Goal: Information Seeking & Learning: Understand process/instructions

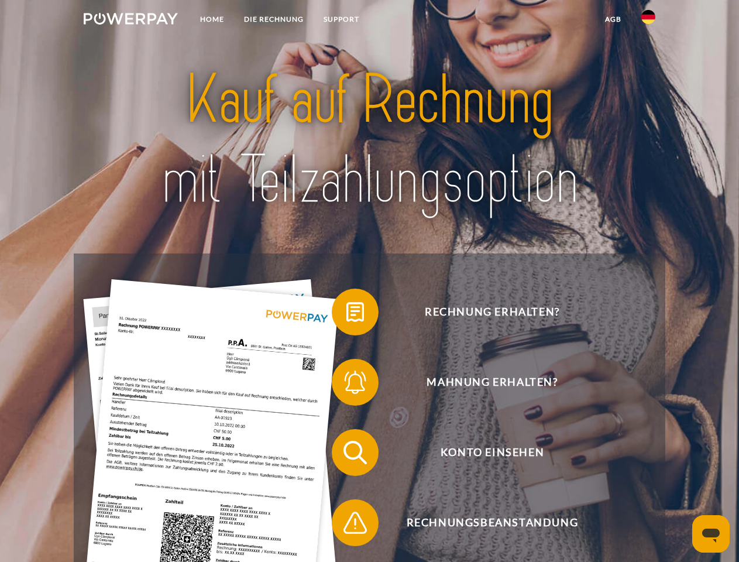
click at [131, 20] on img at bounding box center [131, 19] width 94 height 12
click at [648, 20] on img at bounding box center [648, 17] width 14 height 14
click at [613, 19] on link "agb" at bounding box center [613, 19] width 36 height 21
click at [346, 314] on span at bounding box center [337, 312] width 59 height 59
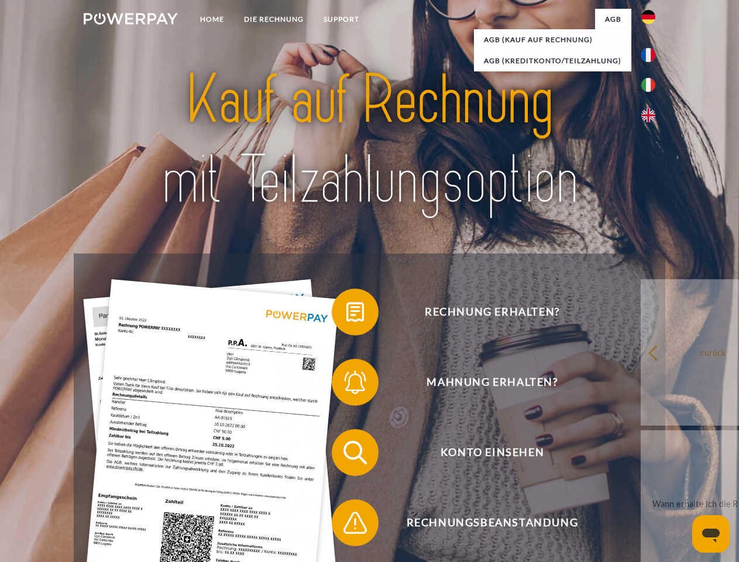
click at [641, 384] on link "zurück" at bounding box center [714, 352] width 146 height 146
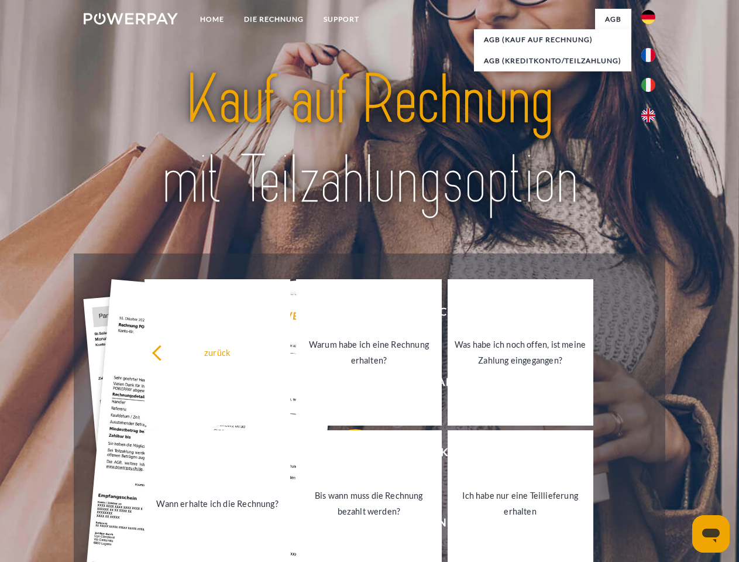
click at [290, 455] on link "Wann erhalte ich die Rechnung?" at bounding box center [218, 503] width 146 height 146
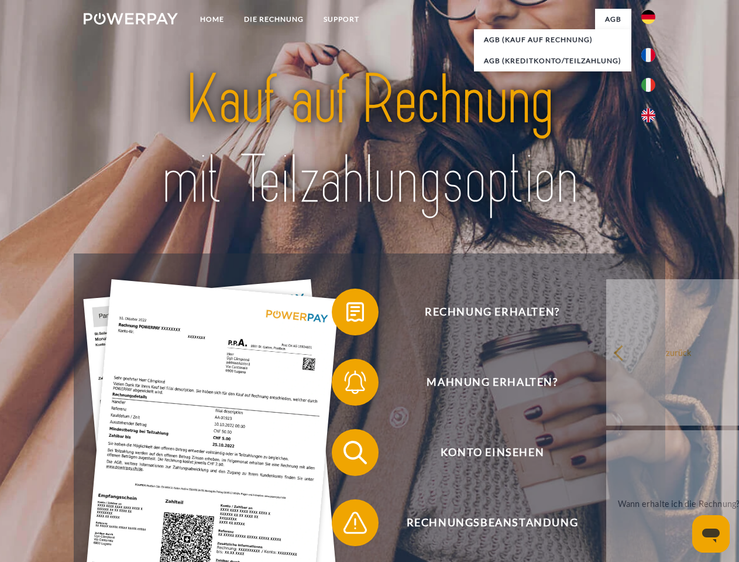
click at [346, 525] on span at bounding box center [337, 522] width 59 height 59
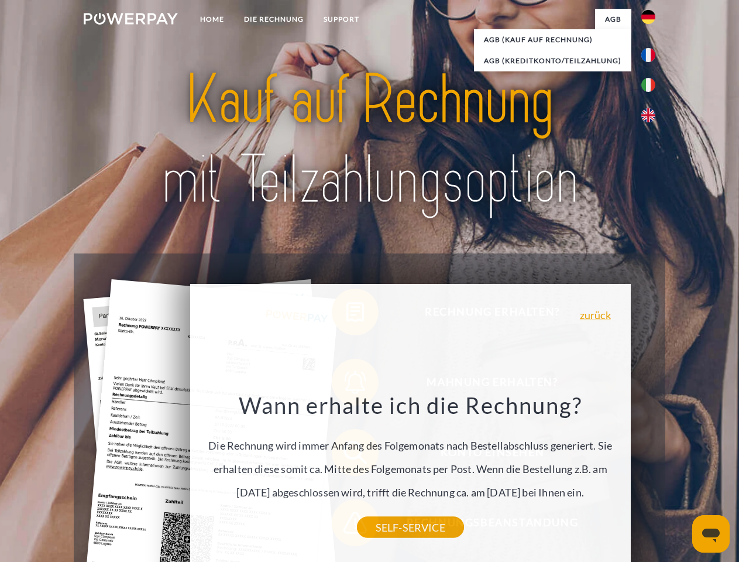
click at [711, 534] on icon "Messaging-Fenster öffnen" at bounding box center [711, 535] width 18 height 14
